Goal: Book appointment/travel/reservation

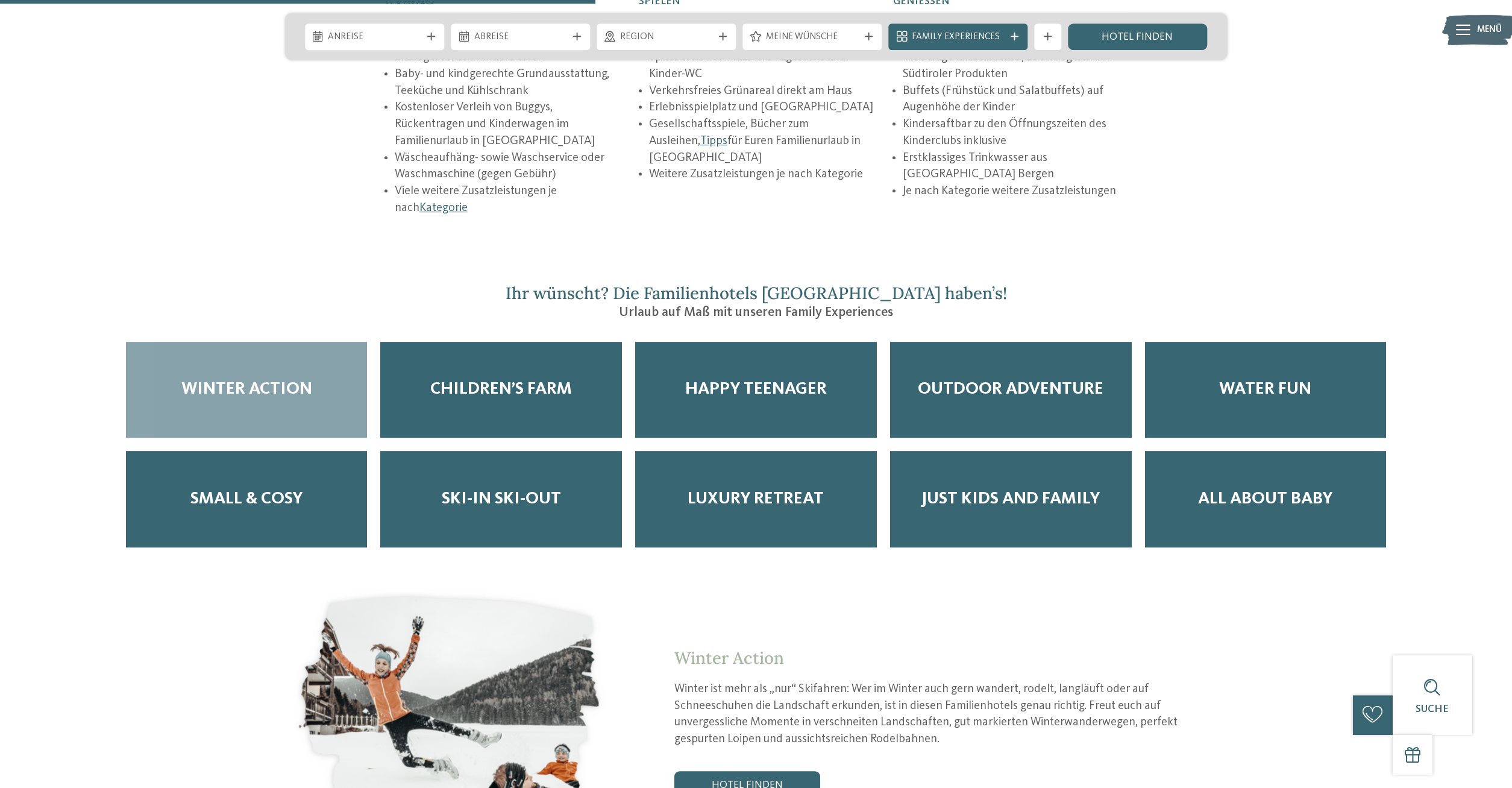
scroll to position [2459, 0]
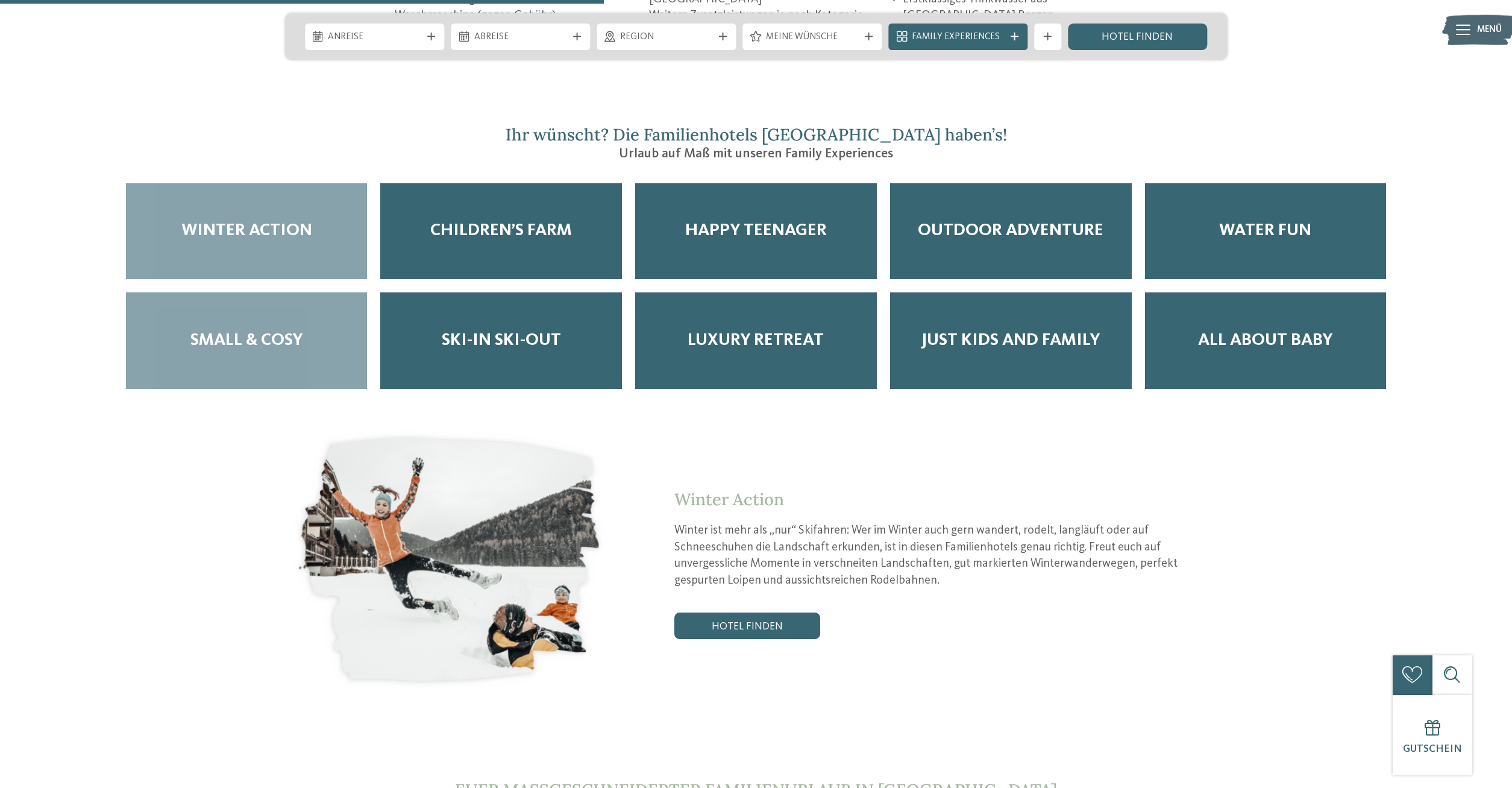
click at [252, 331] on span "Small & Cosy" at bounding box center [246, 340] width 112 height 20
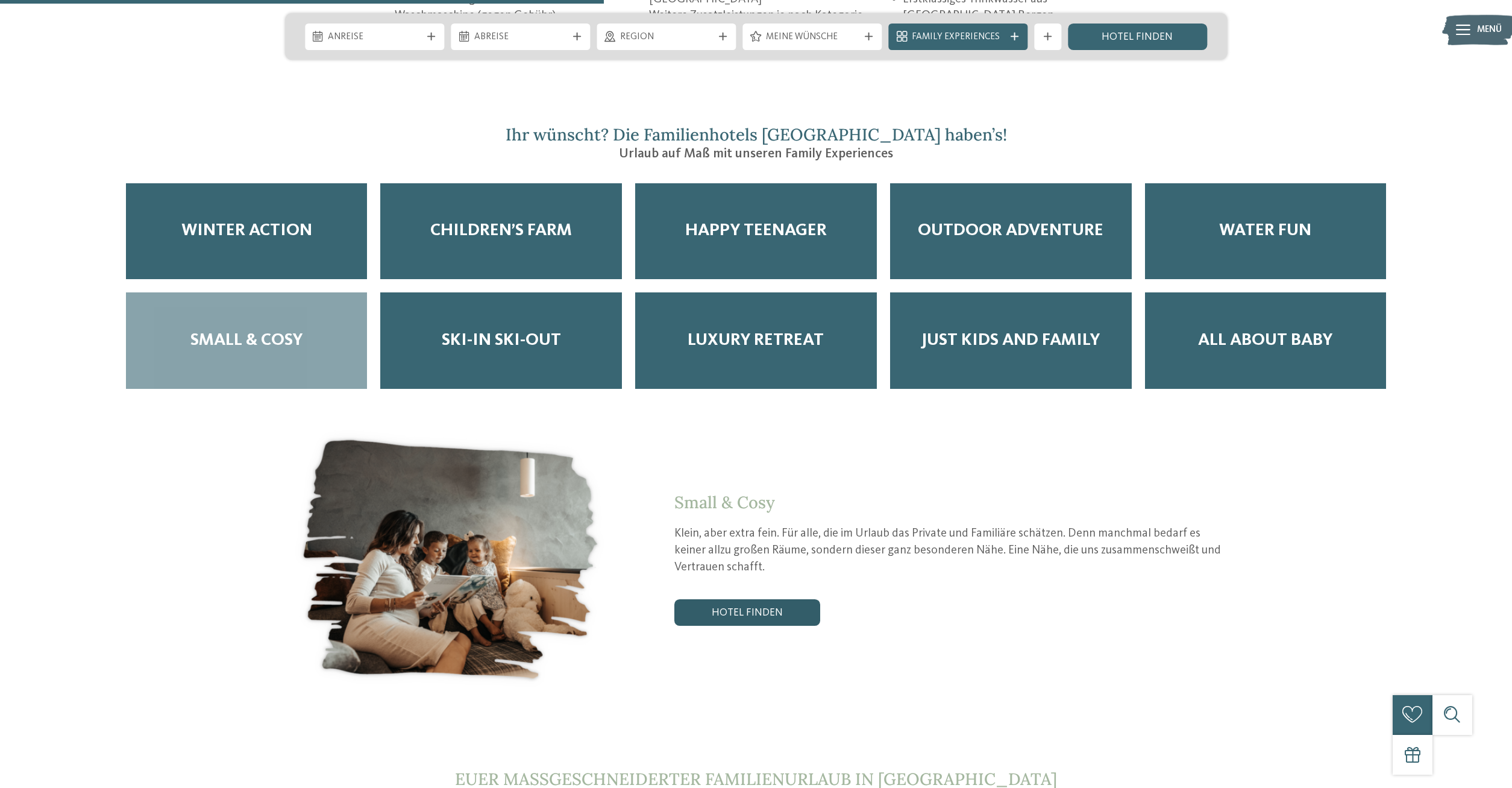
click at [748, 599] on link "Hotel finden" at bounding box center [747, 612] width 146 height 26
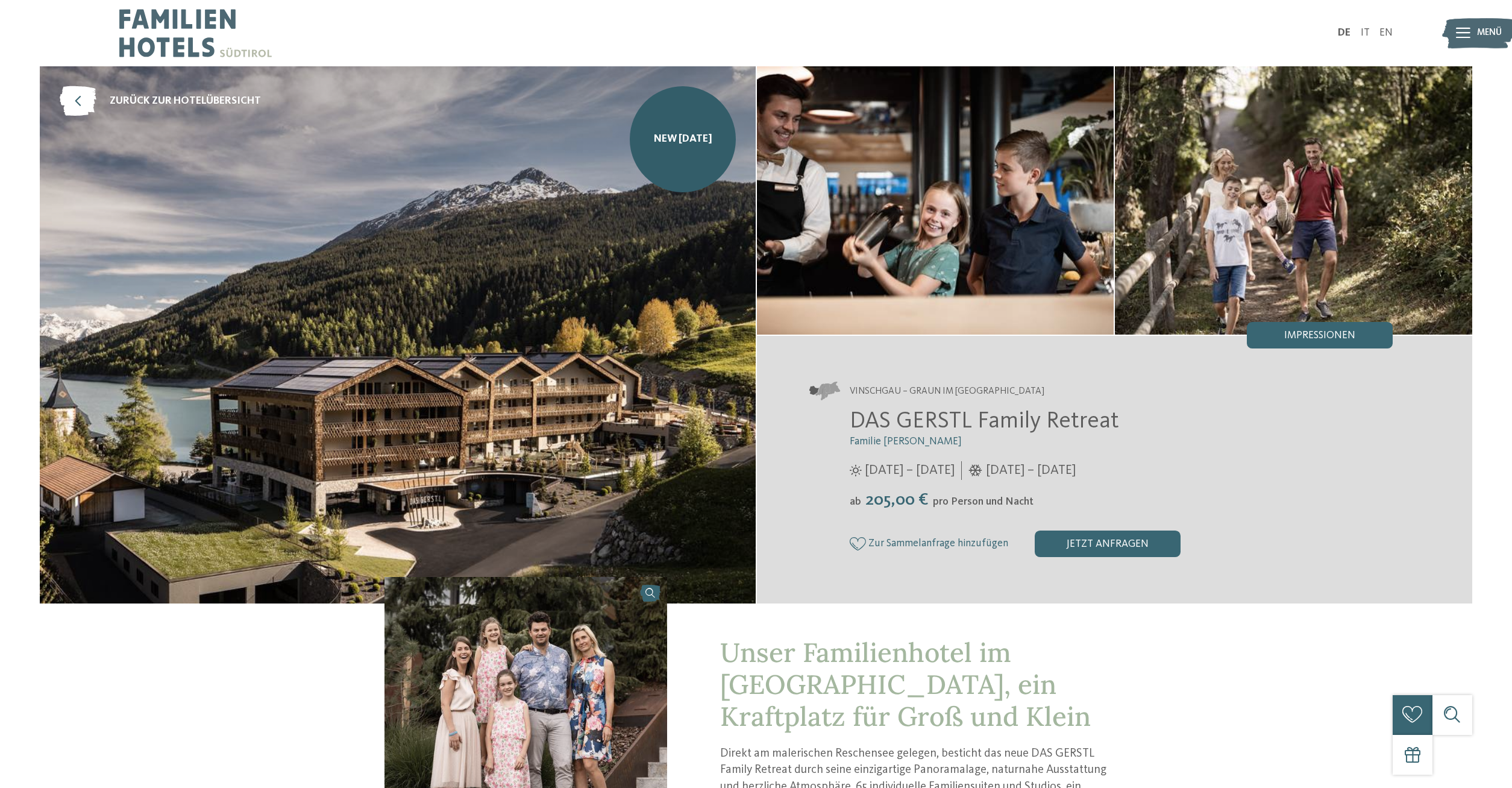
click at [1468, 36] on icon at bounding box center [1463, 33] width 14 height 11
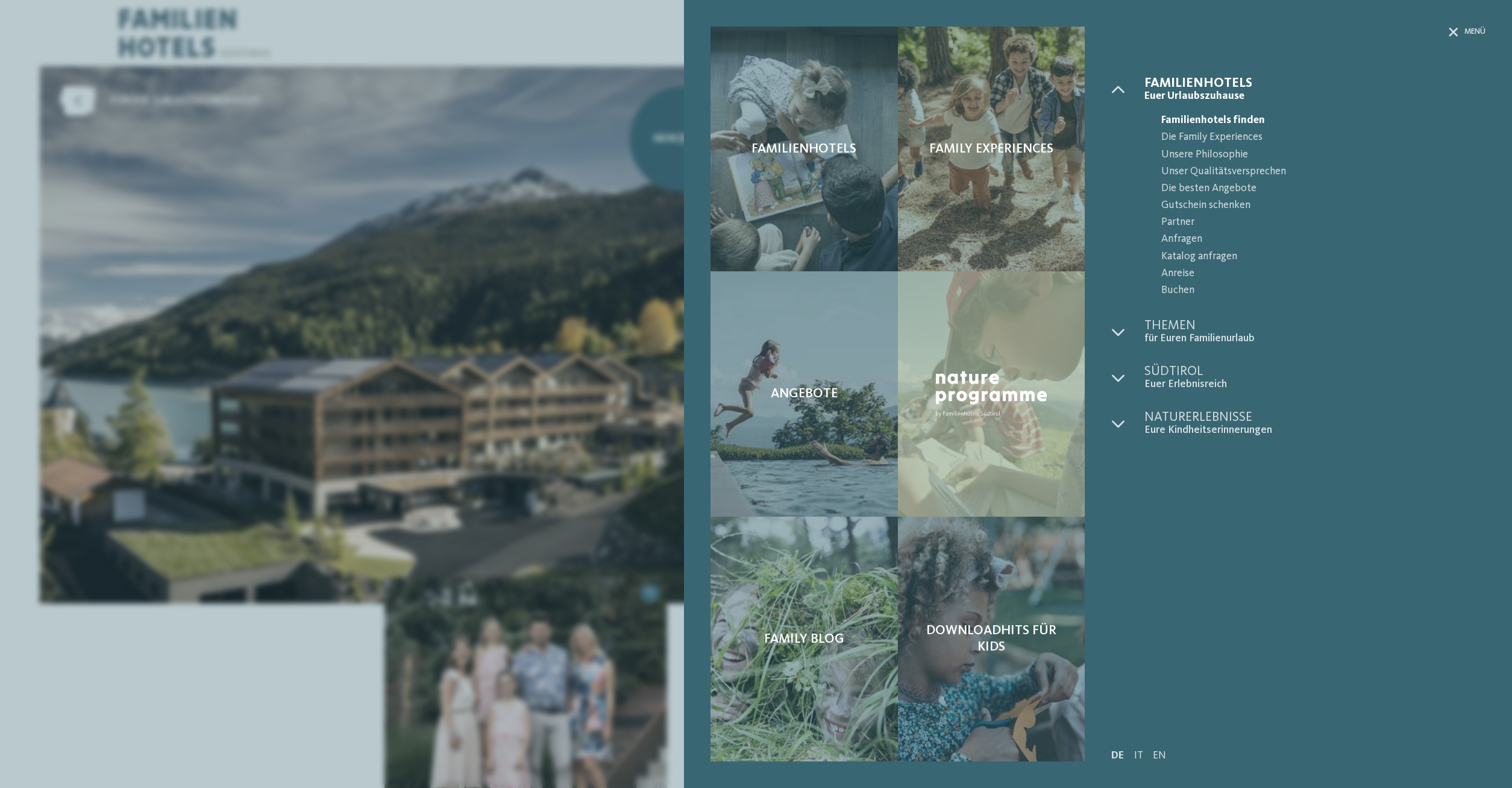
click at [359, 18] on div "Familienhotels Family Experiences Angebote" at bounding box center [756, 394] width 1512 height 788
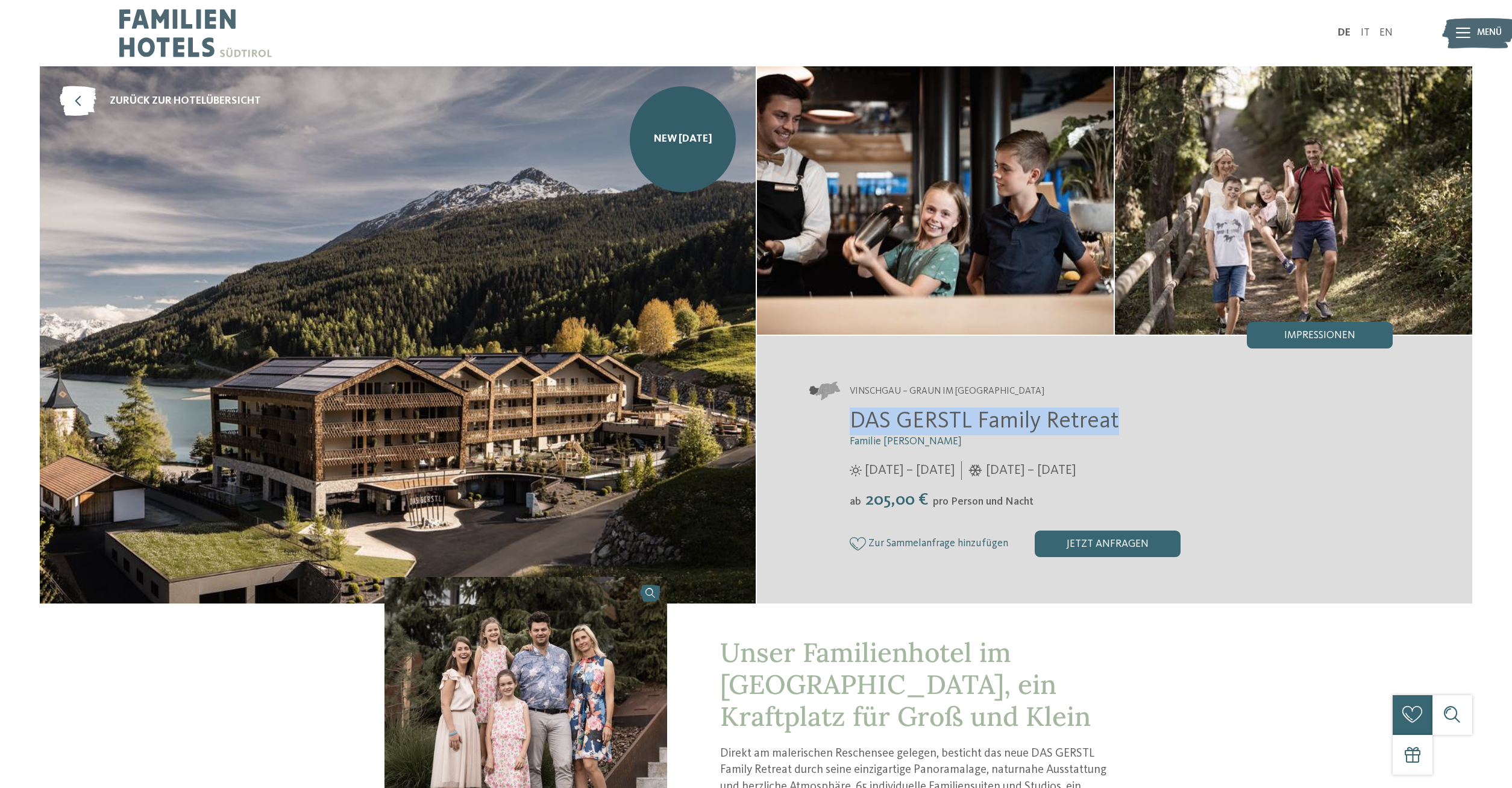
drag, startPoint x: 853, startPoint y: 423, endPoint x: 1135, endPoint y: 420, distance: 282.0
click at [1135, 420] on h2 "DAS GERSTL Family Retreat" at bounding box center [1121, 421] width 544 height 28
click at [1127, 420] on h2 "DAS GERSTL Family Retreat" at bounding box center [1121, 421] width 544 height 28
drag, startPoint x: 851, startPoint y: 418, endPoint x: 1179, endPoint y: 430, distance: 328.2
click at [1179, 430] on h2 "DAS GERSTL Family Retreat" at bounding box center [1121, 421] width 544 height 28
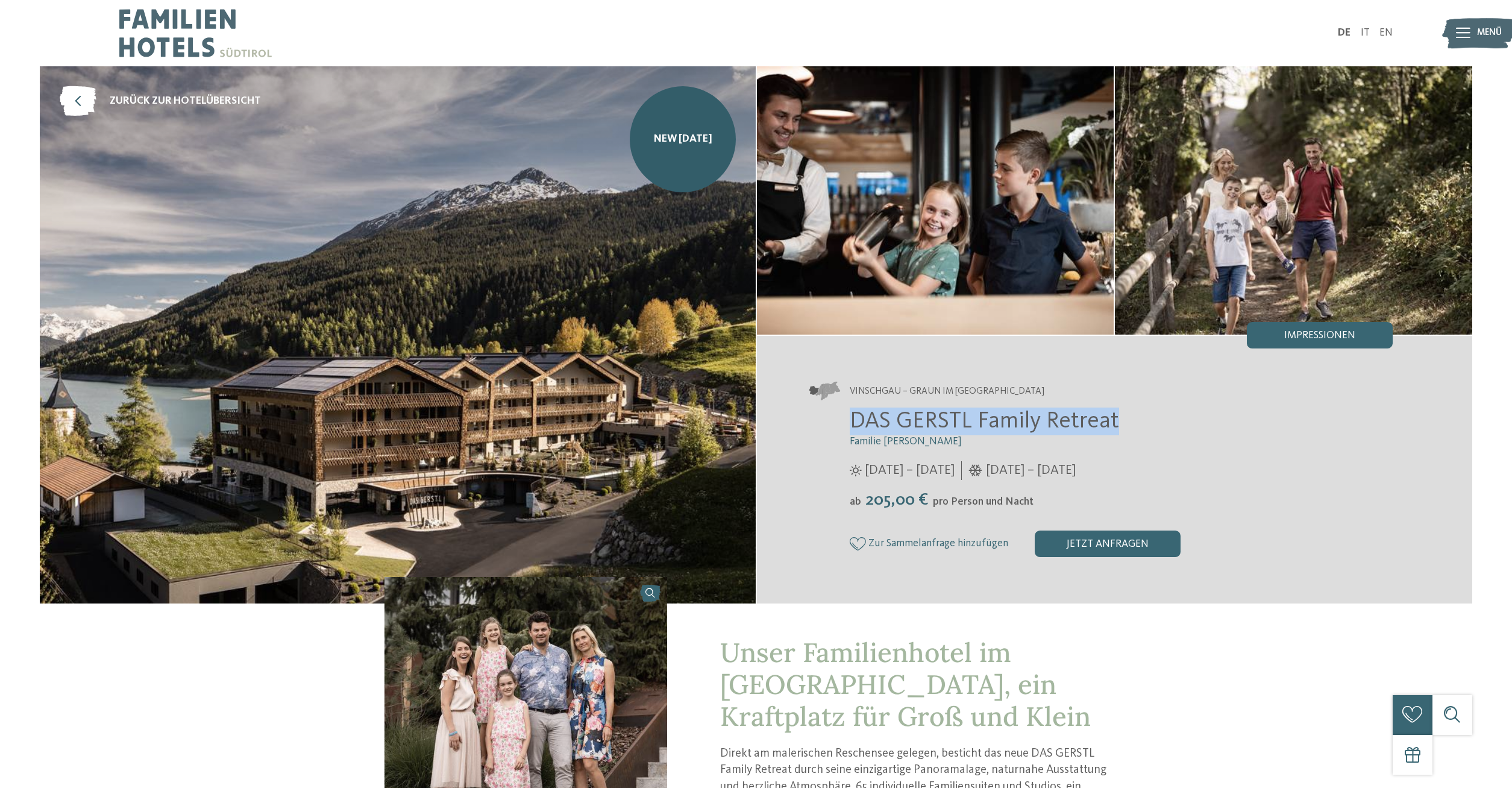
copy span "DAS GERSTL Family Retreat"
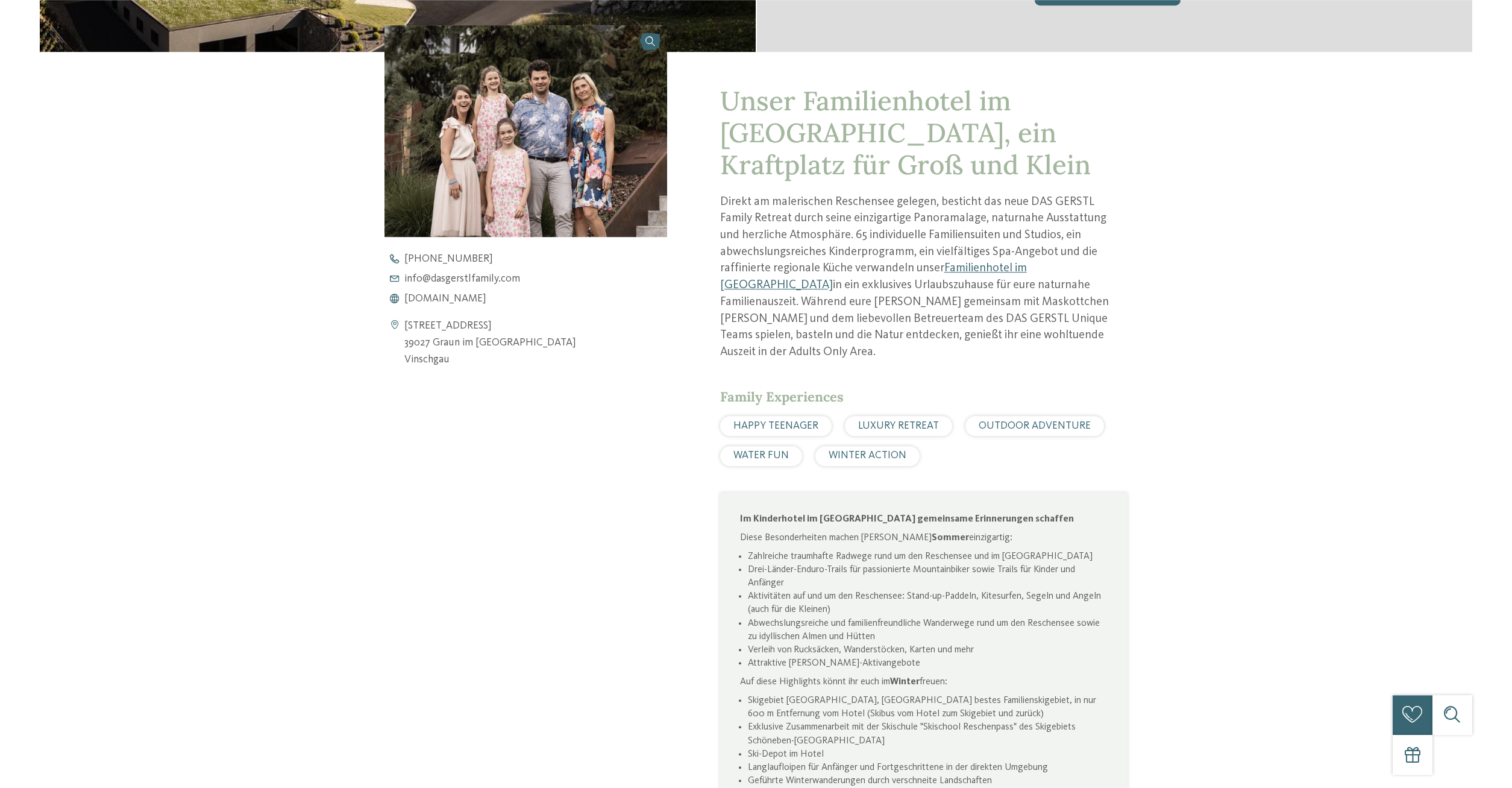
scroll to position [614, 0]
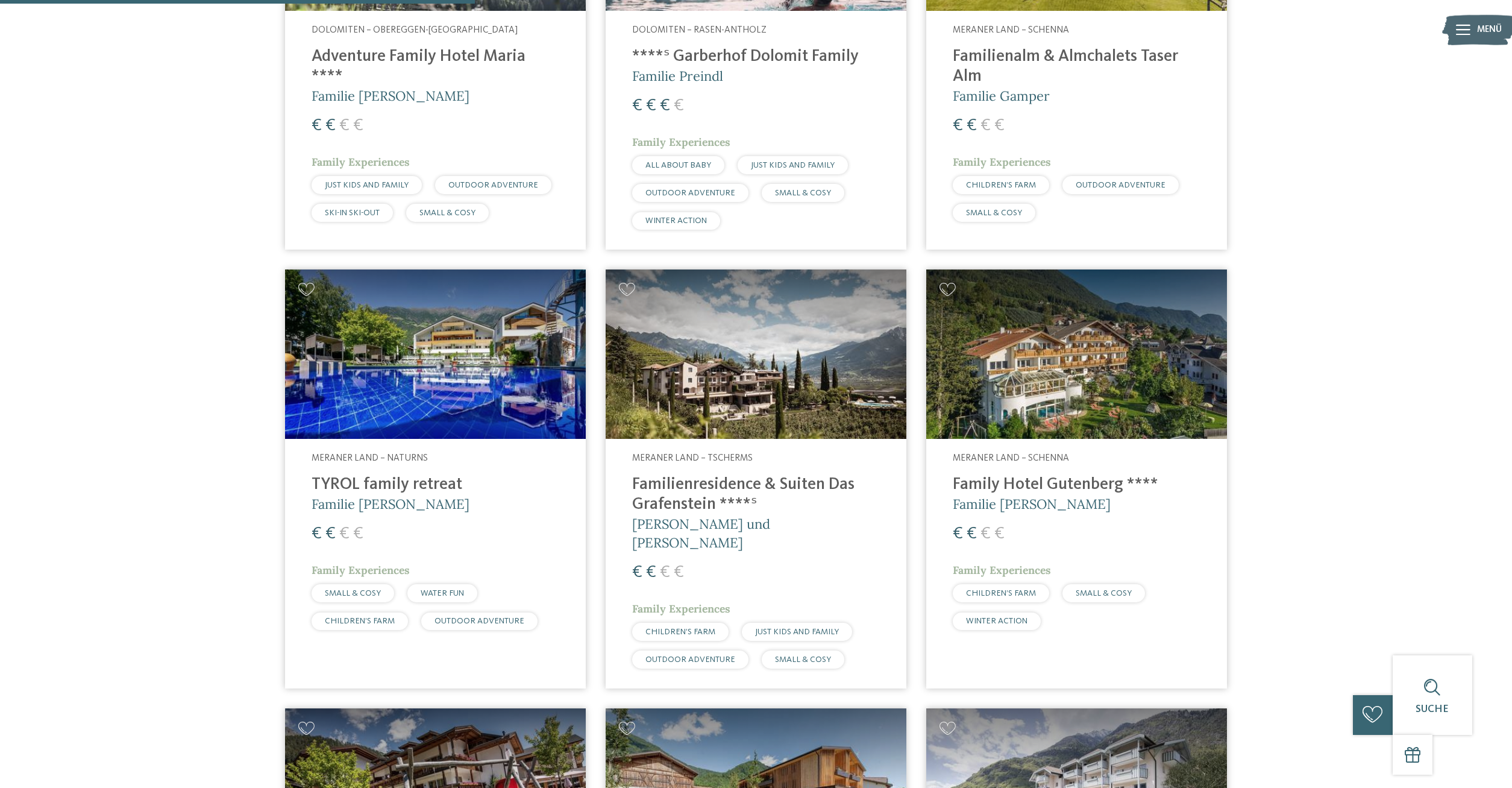
scroll to position [861, 0]
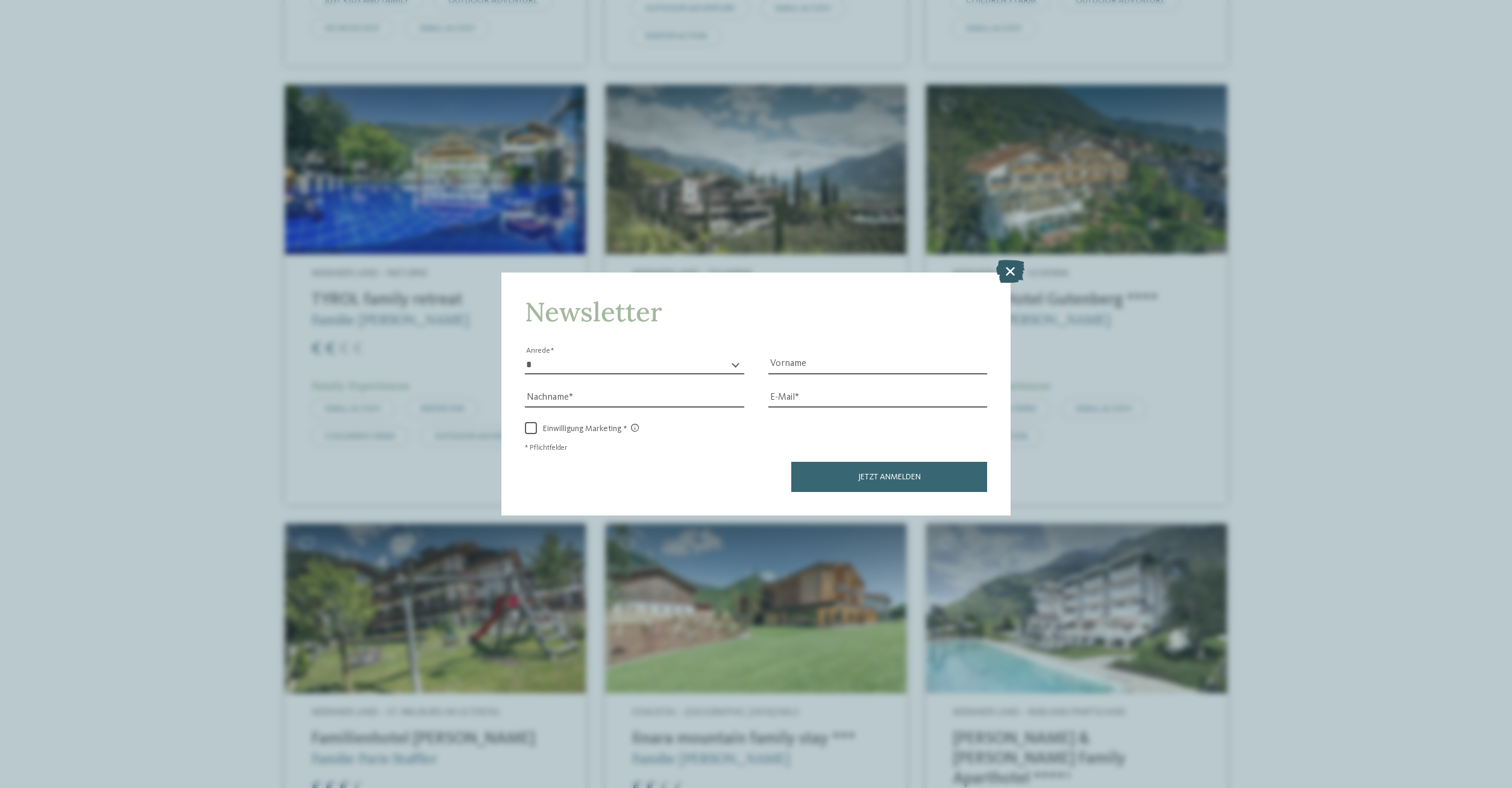
click at [1018, 261] on icon at bounding box center [1010, 271] width 29 height 23
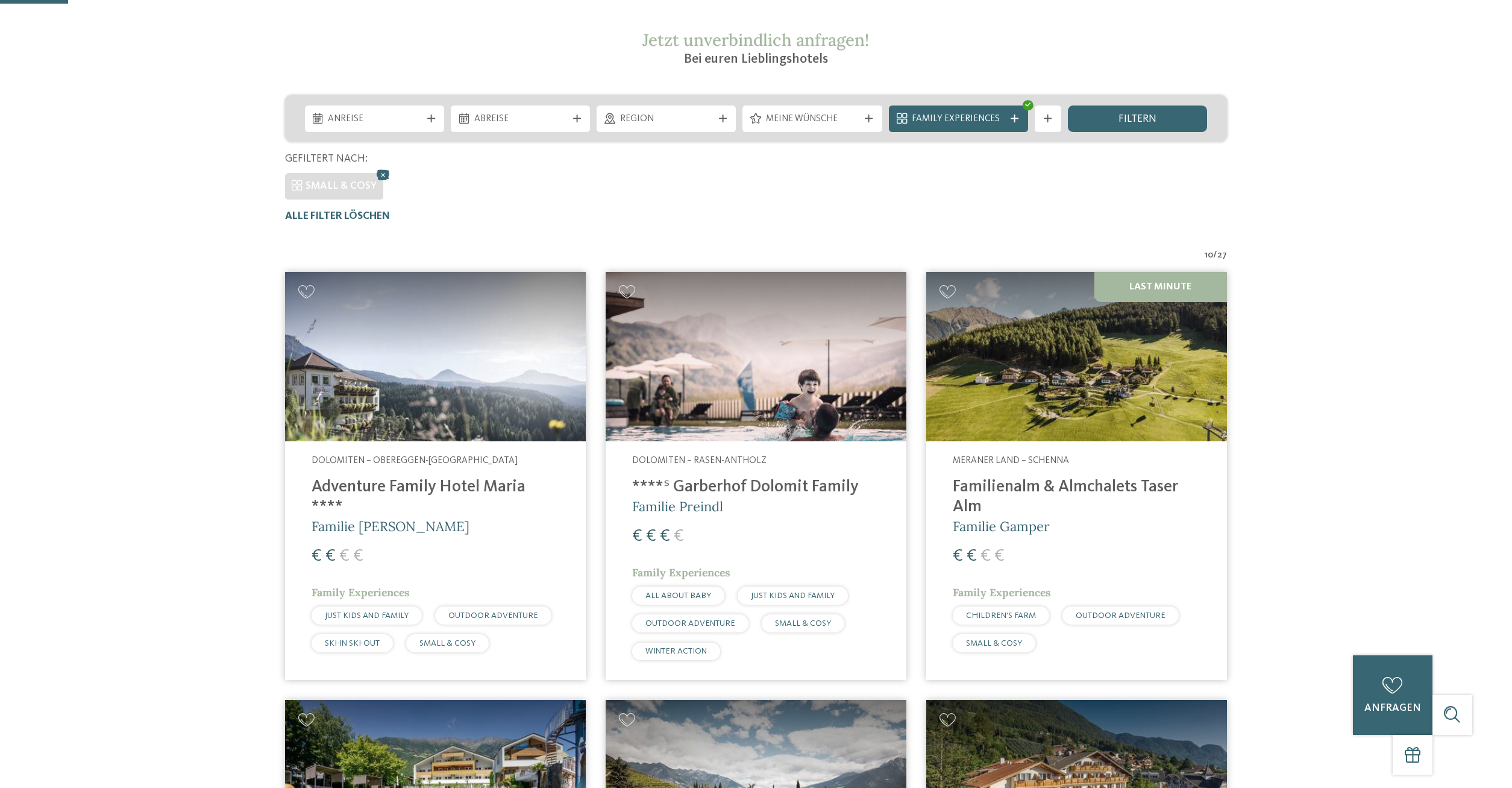
scroll to position [0, 0]
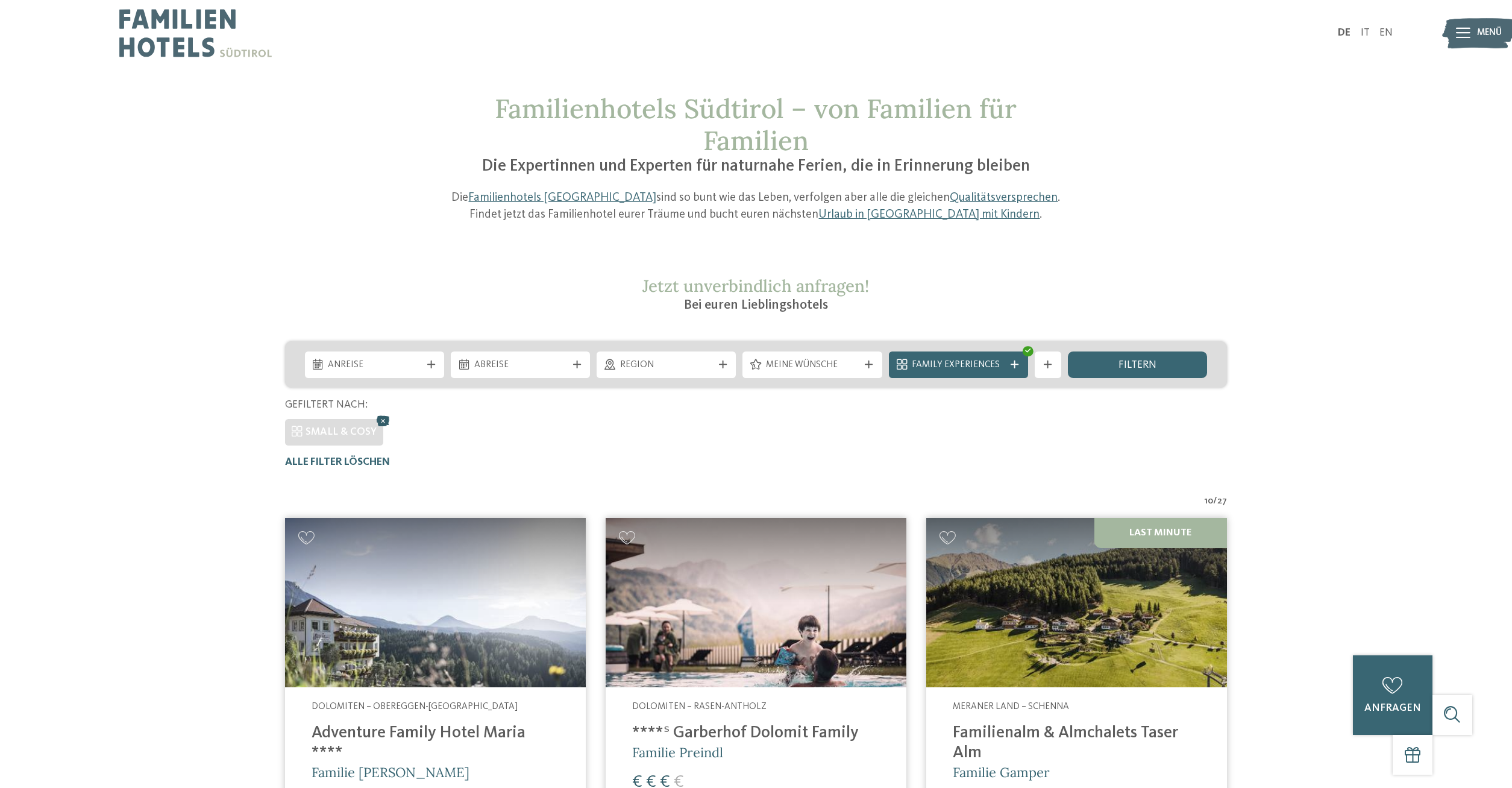
click at [382, 420] on icon at bounding box center [384, 421] width 20 height 17
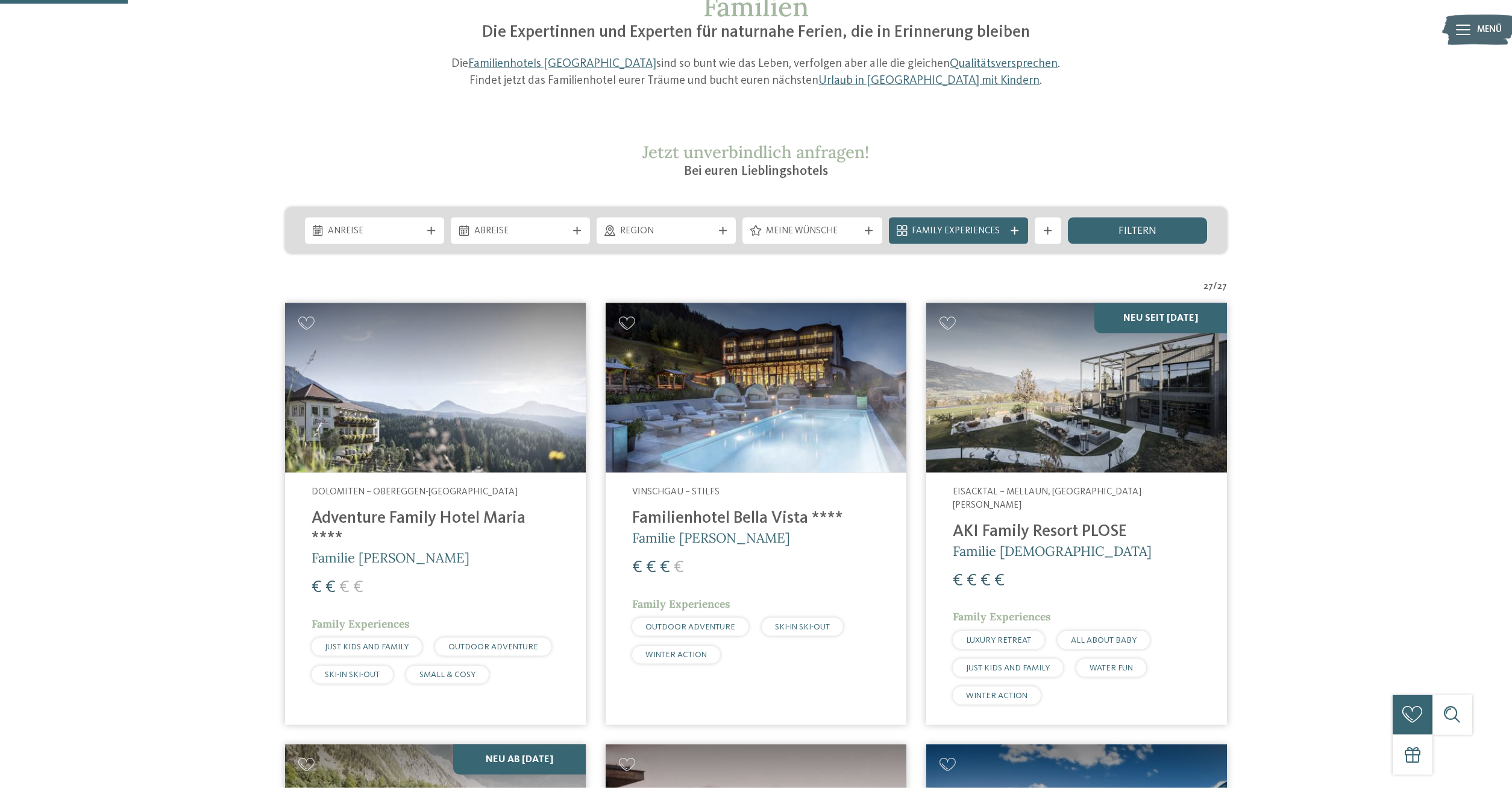
scroll to position [115, 0]
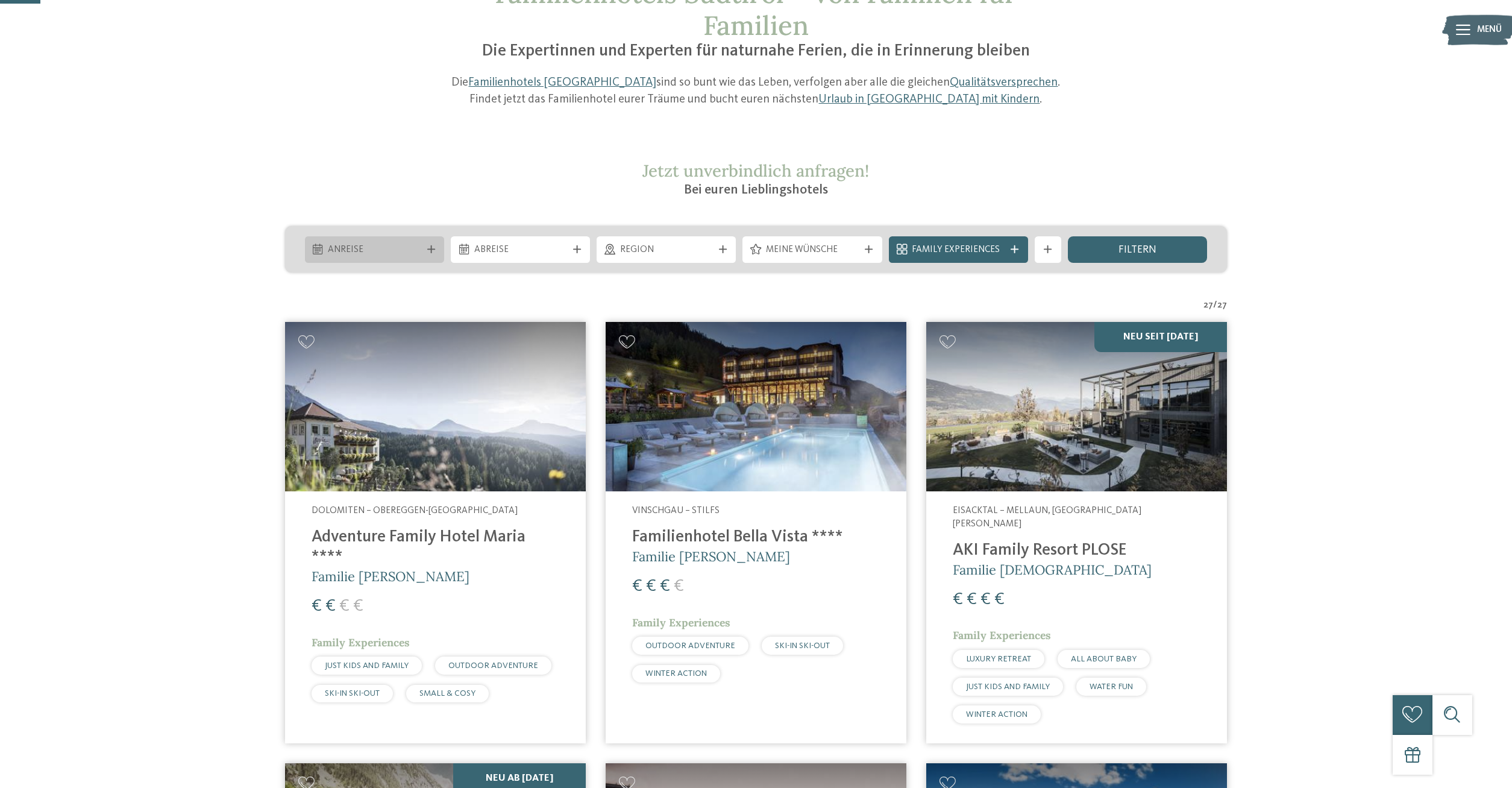
click at [412, 259] on div "Anreise" at bounding box center [374, 249] width 139 height 26
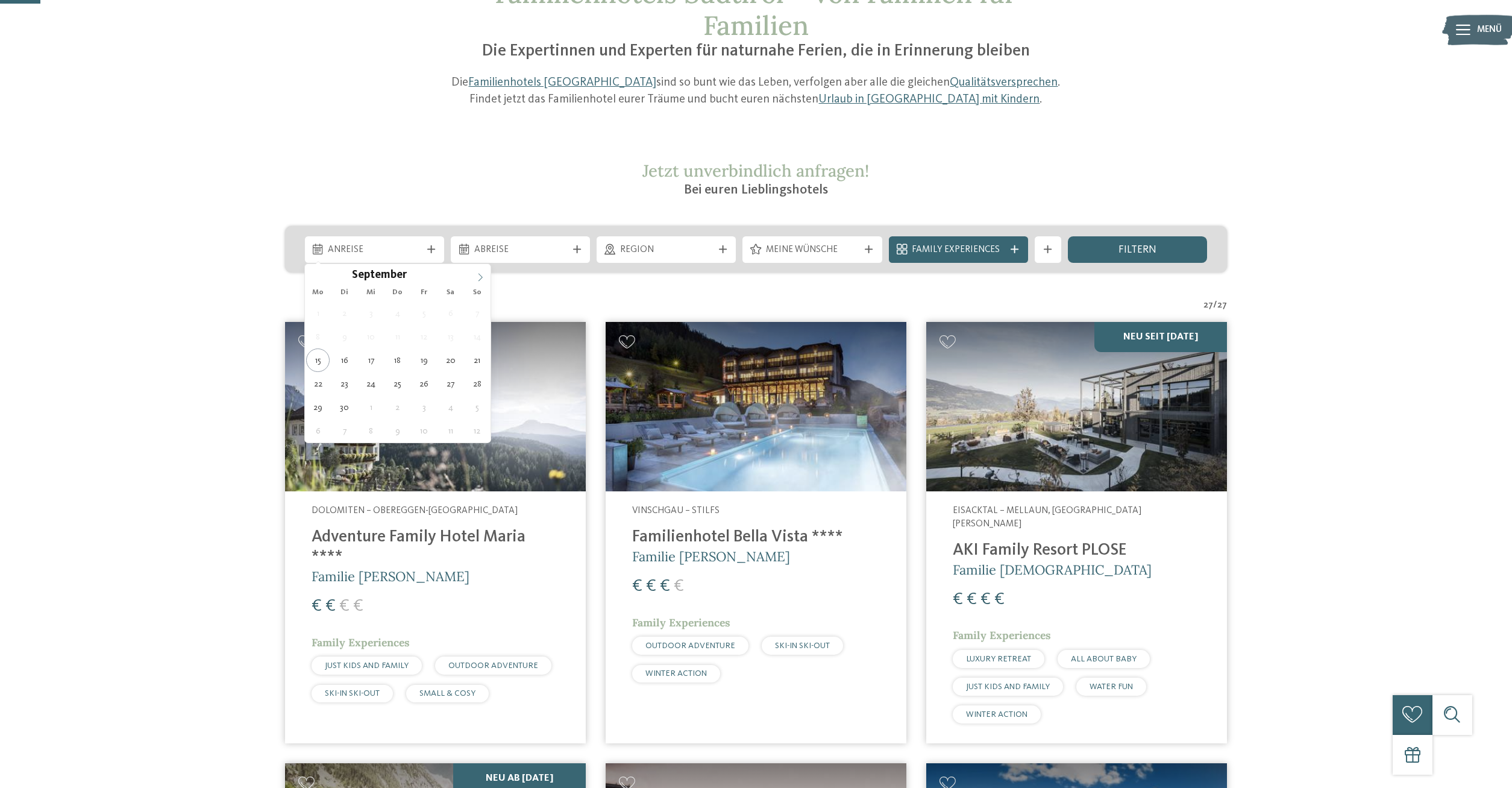
click at [480, 276] on icon at bounding box center [480, 277] width 8 height 8
type div "29.10.2025"
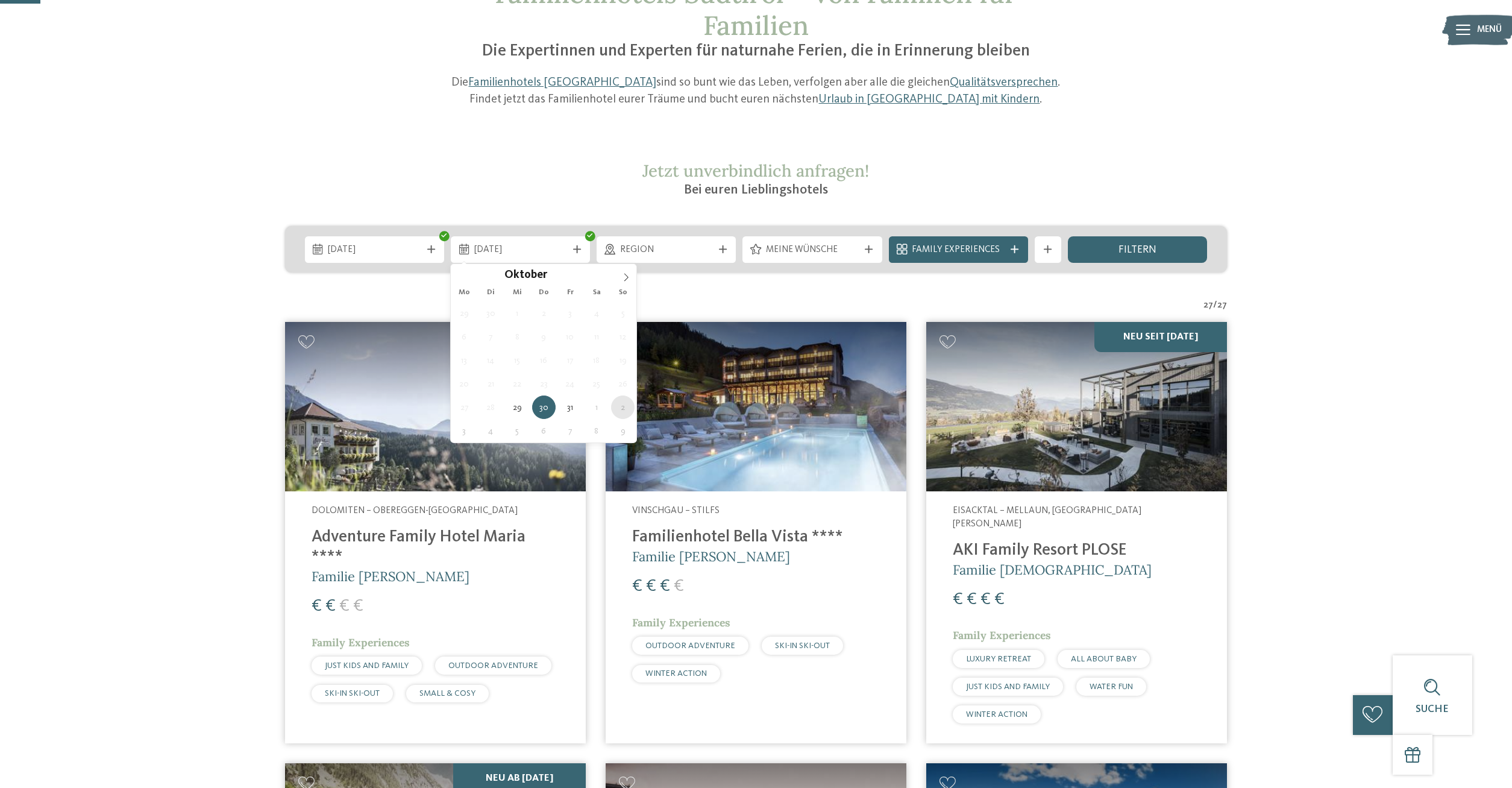
type div "02.11.2025"
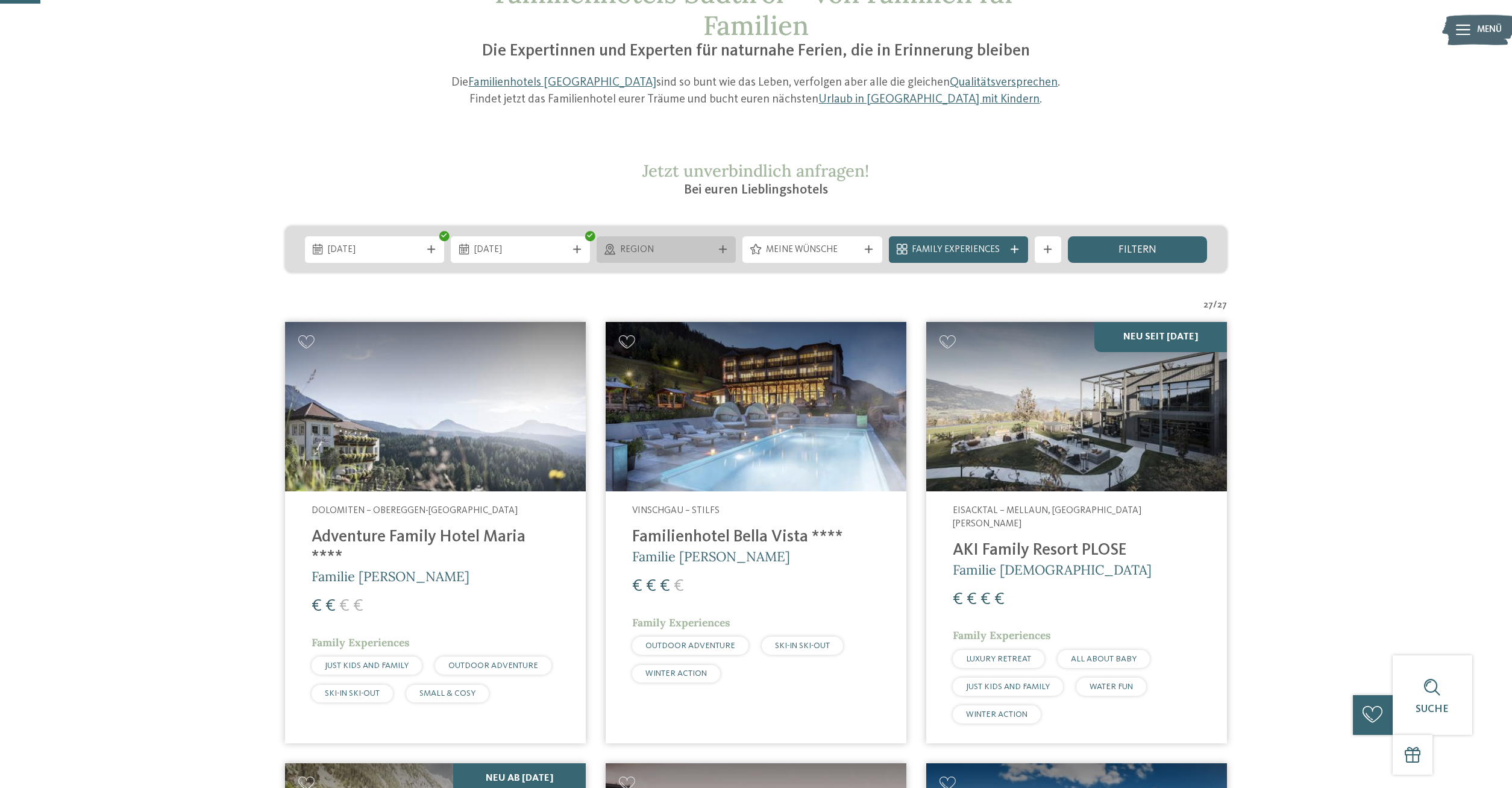
click at [720, 250] on icon at bounding box center [723, 249] width 8 height 8
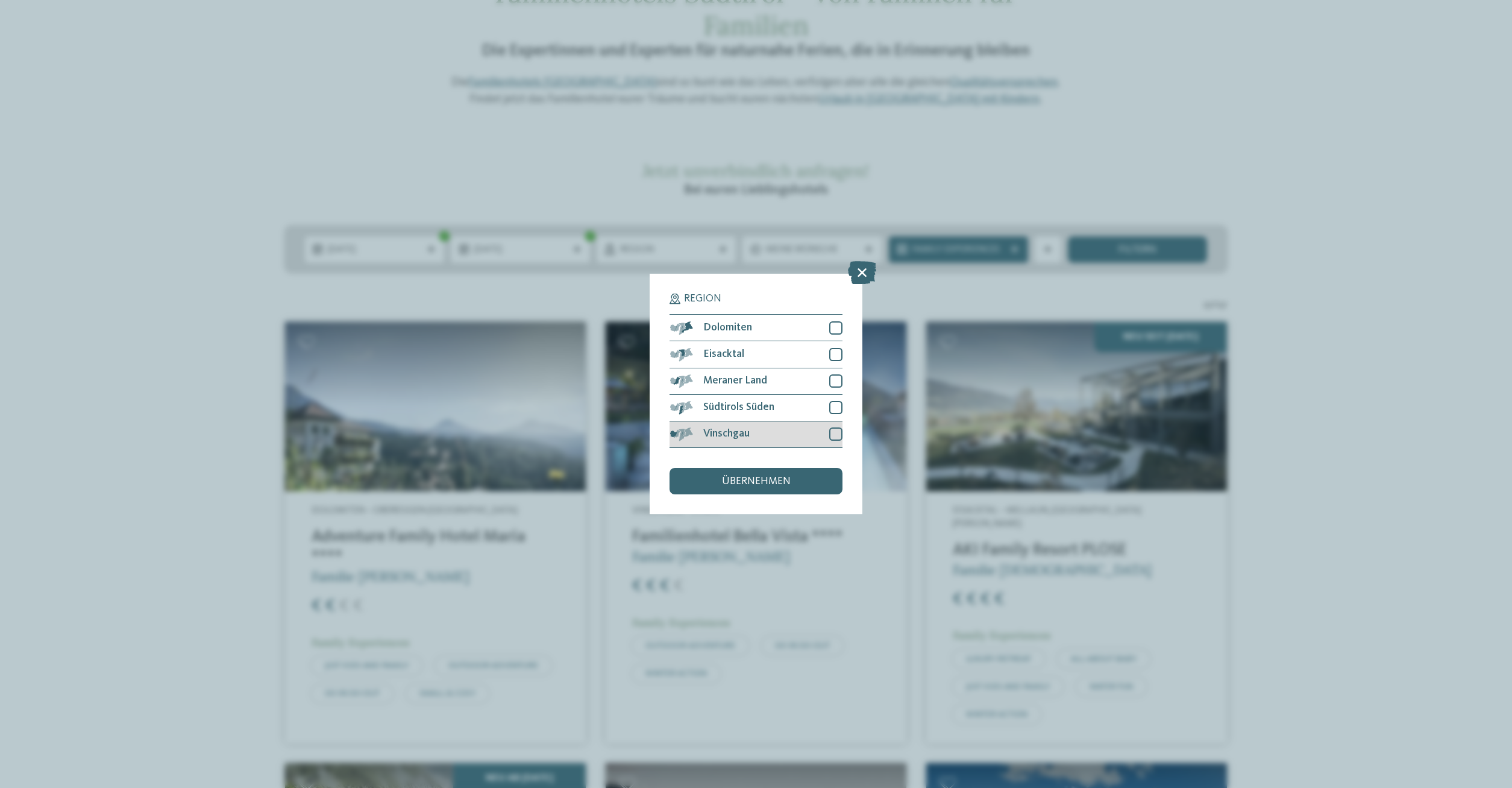
click at [834, 433] on div at bounding box center [836, 434] width 14 height 14
click at [837, 406] on div at bounding box center [836, 408] width 14 height 14
click at [832, 380] on div at bounding box center [836, 381] width 14 height 14
click at [831, 353] on div at bounding box center [836, 355] width 14 height 14
click at [833, 325] on div at bounding box center [836, 328] width 14 height 14
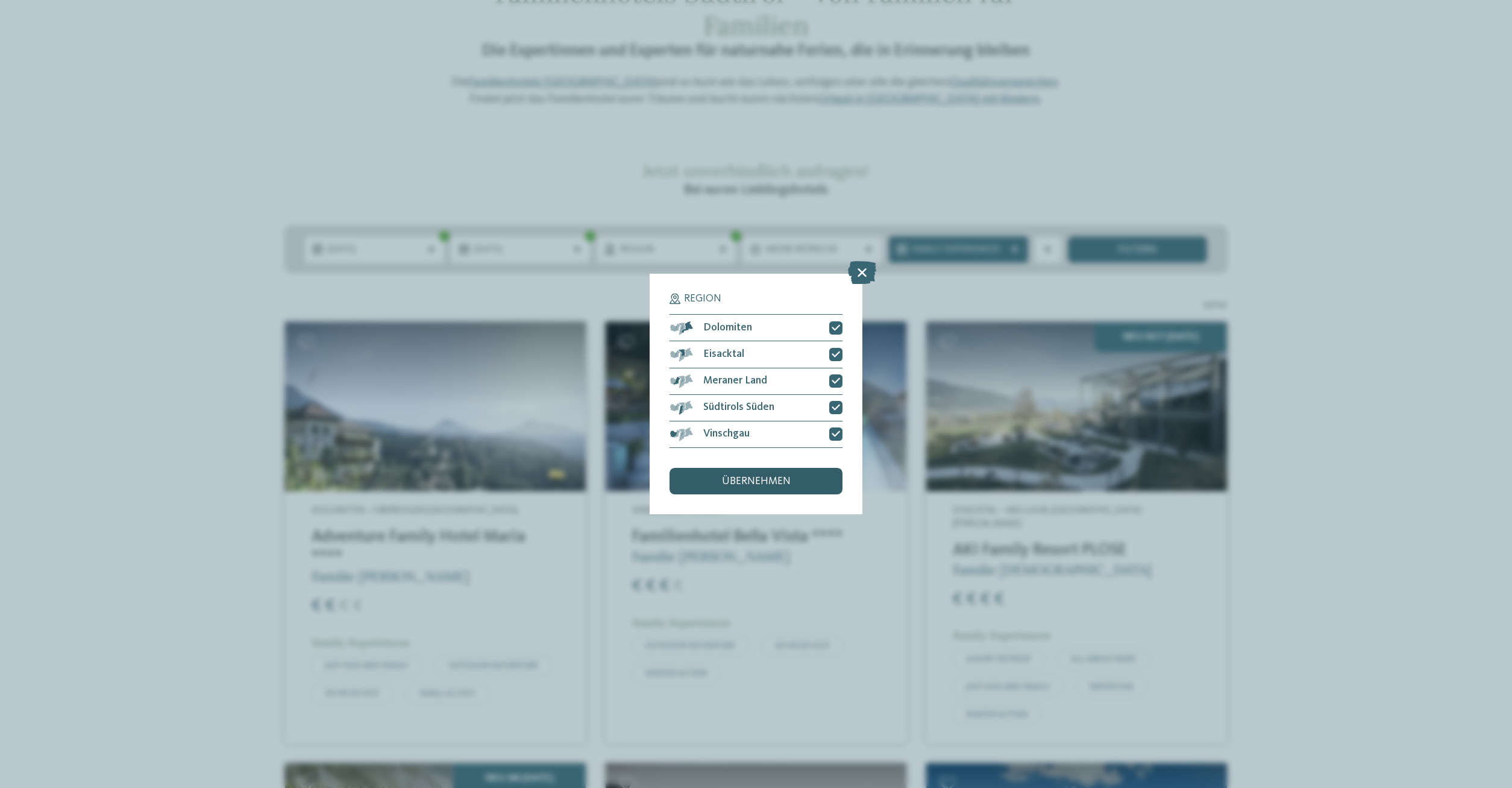
click at [755, 481] on span "übernehmen" at bounding box center [756, 482] width 68 height 11
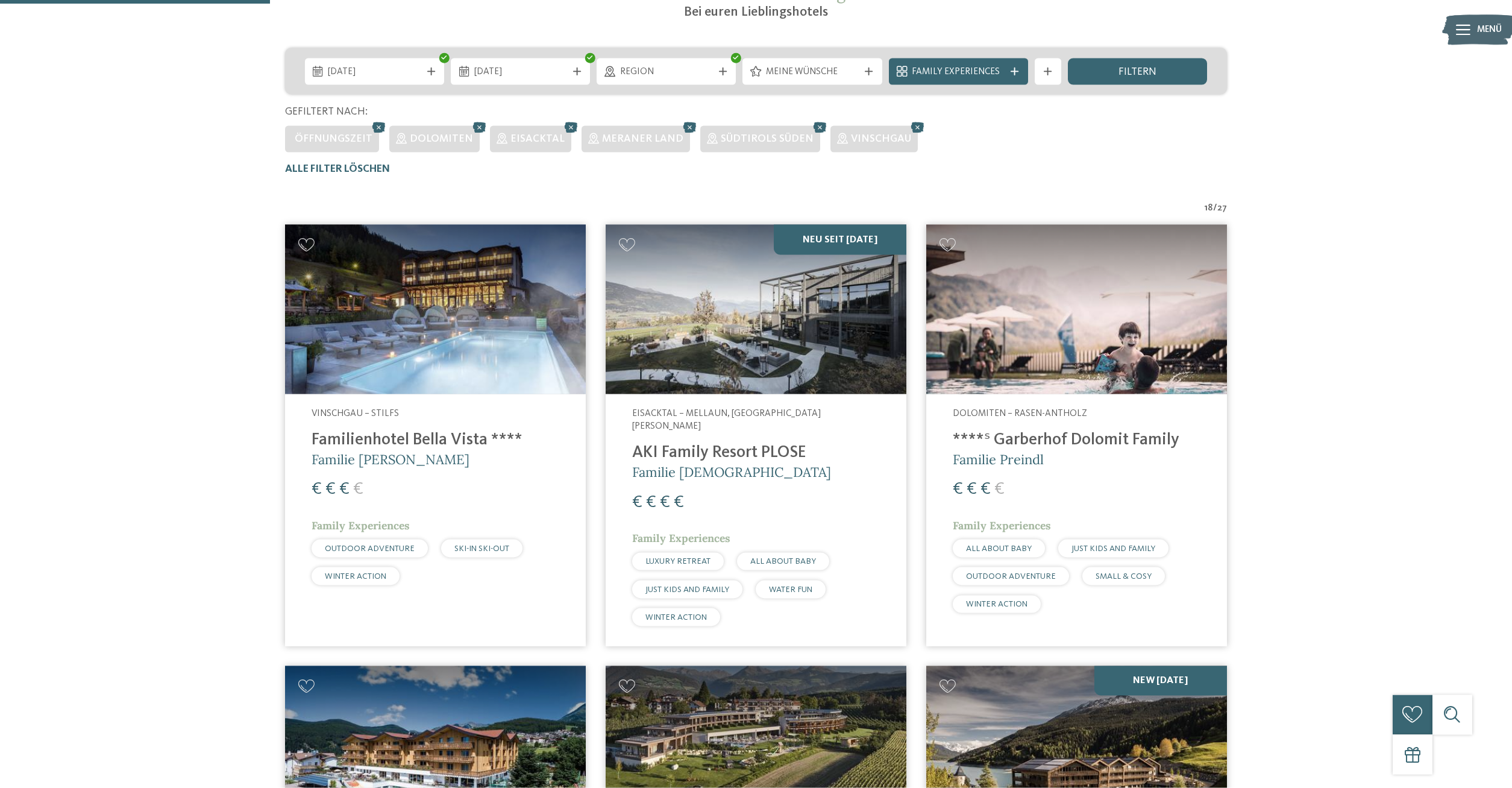
scroll to position [134, 0]
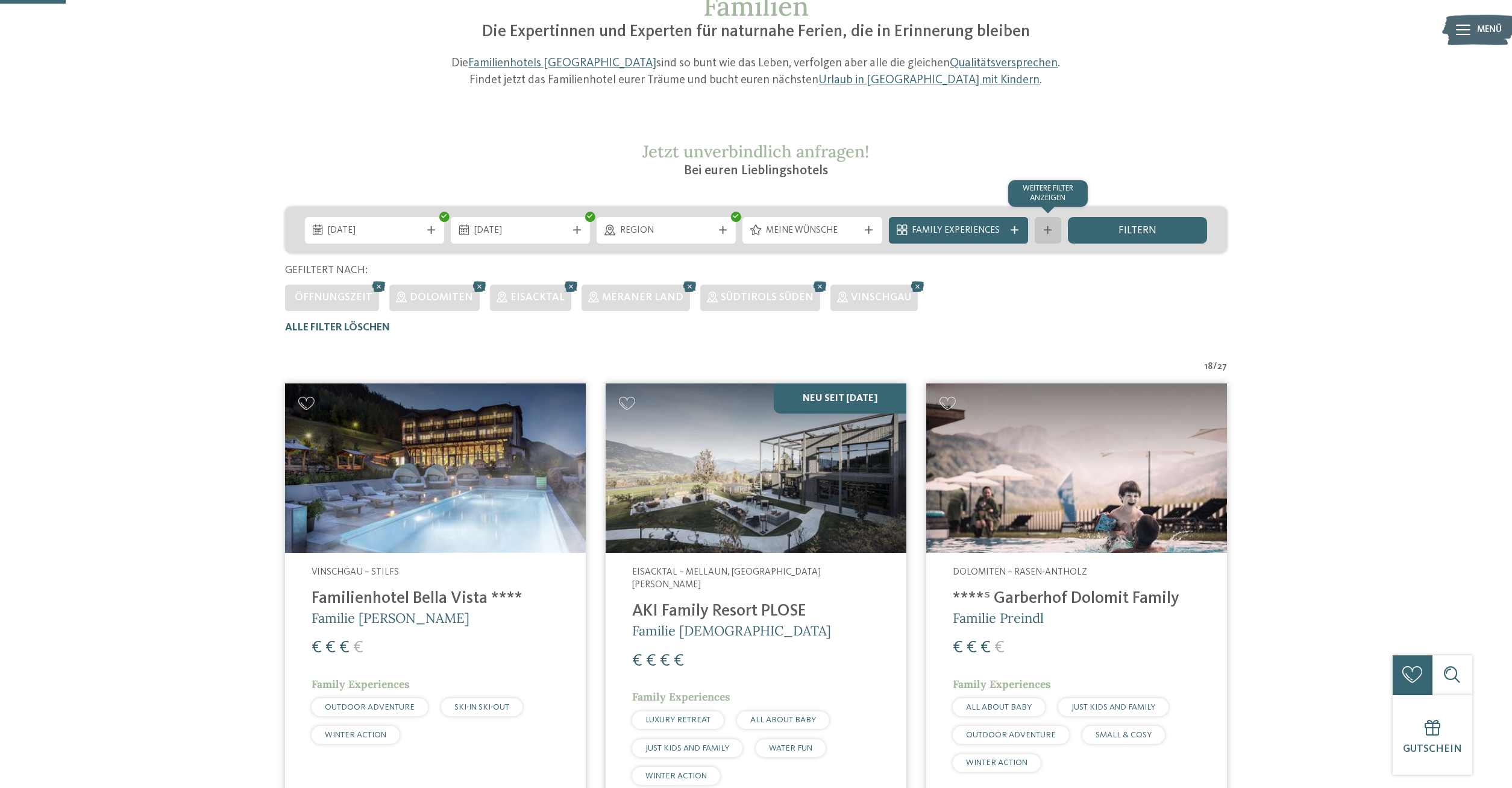
click at [1043, 227] on div at bounding box center [1049, 230] width 14 height 8
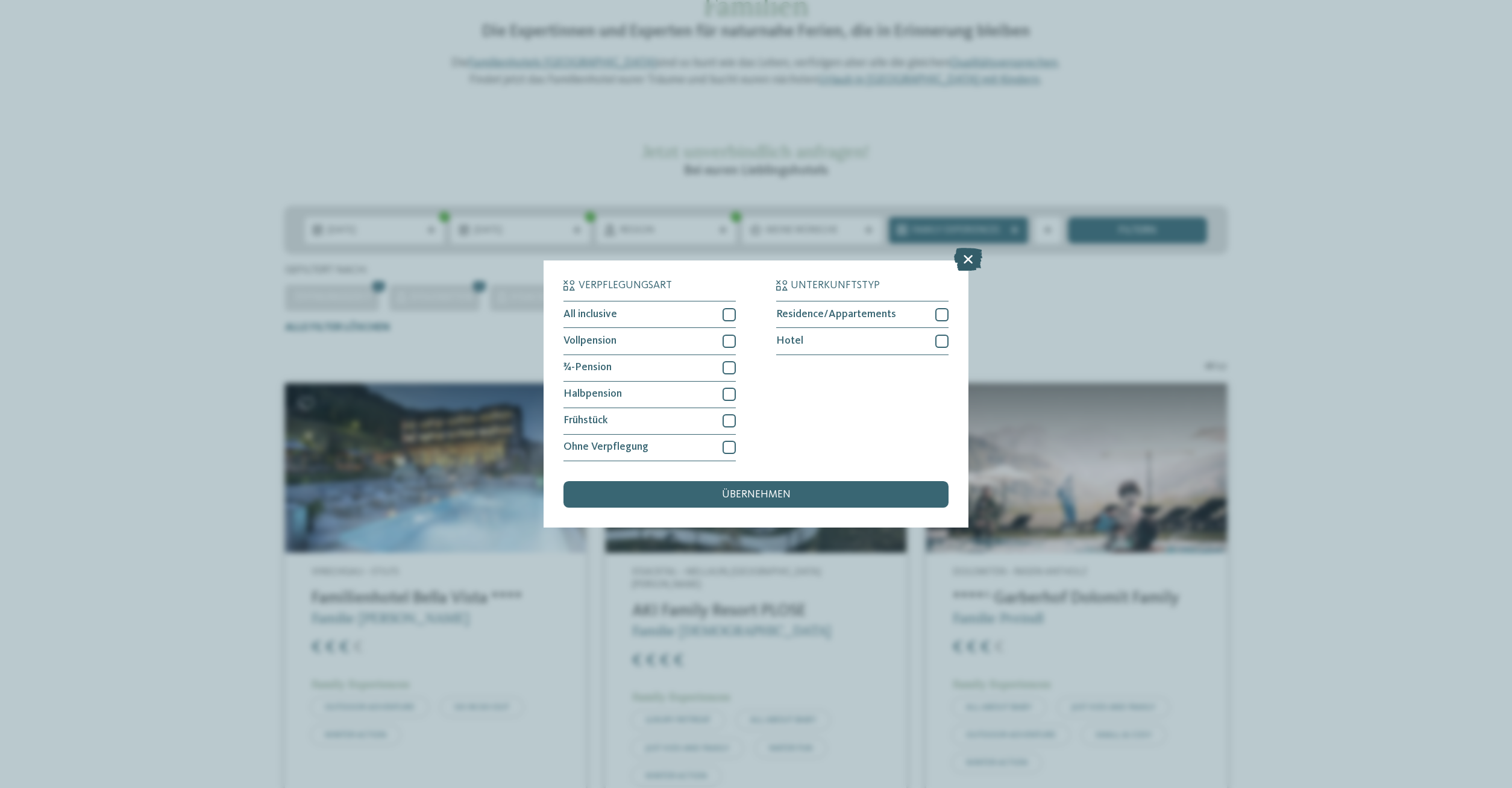
click at [961, 258] on icon at bounding box center [968, 260] width 29 height 23
